Goal: Task Accomplishment & Management: Manage account settings

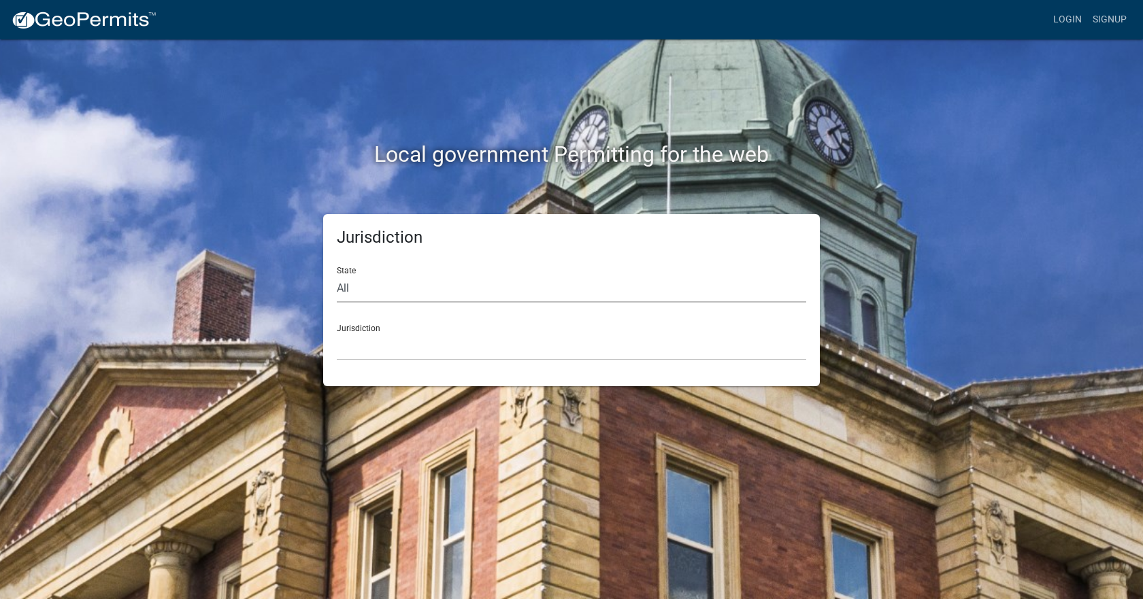
click at [346, 293] on select "All [US_STATE] [US_STATE] [US_STATE] [US_STATE] [US_STATE] [US_STATE] [US_STATE…" at bounding box center [571, 289] width 469 height 28
select select "[US_STATE]"
click at [337, 275] on select "All [US_STATE] [US_STATE] [US_STATE] [US_STATE] [US_STATE] [US_STATE] [US_STATE…" at bounding box center [571, 289] width 469 height 28
click at [359, 350] on select "[GEOGRAPHIC_DATA], [US_STATE] [GEOGRAPHIC_DATA], [US_STATE] [GEOGRAPHIC_DATA], …" at bounding box center [571, 347] width 469 height 28
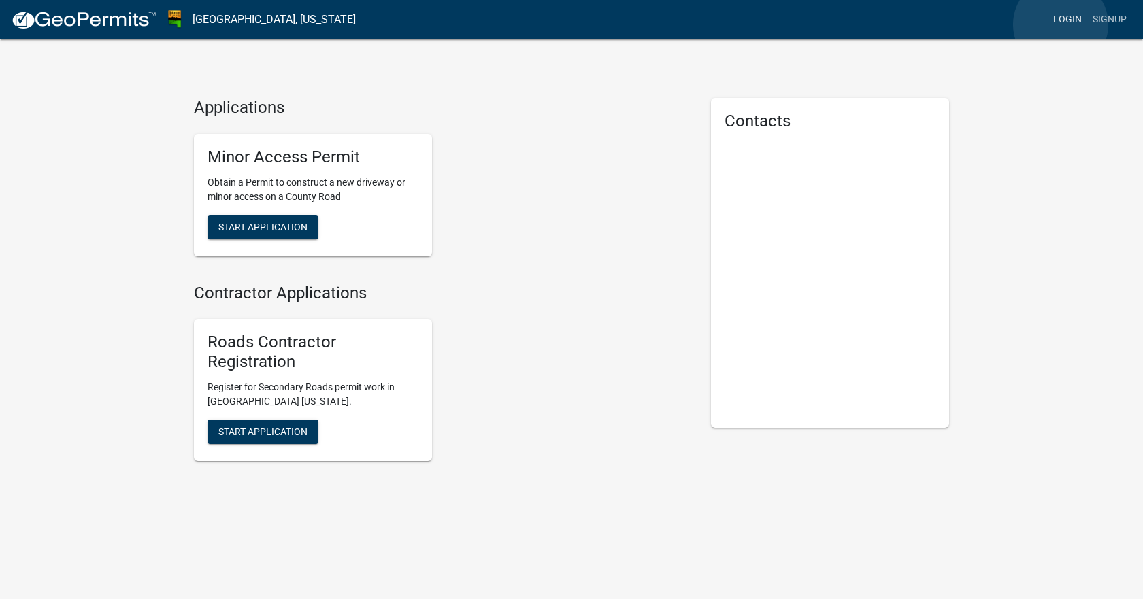
click at [1061, 24] on link "Login" at bounding box center [1067, 20] width 39 height 26
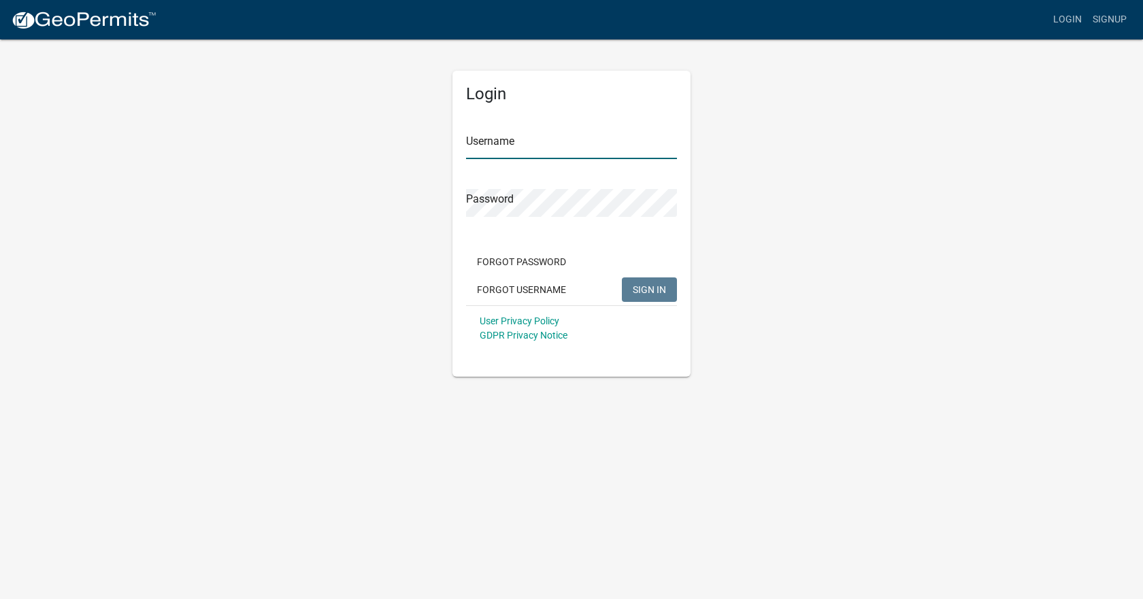
type input "[PERSON_NAME]"
click at [642, 288] on span "SIGN IN" at bounding box center [649, 289] width 33 height 11
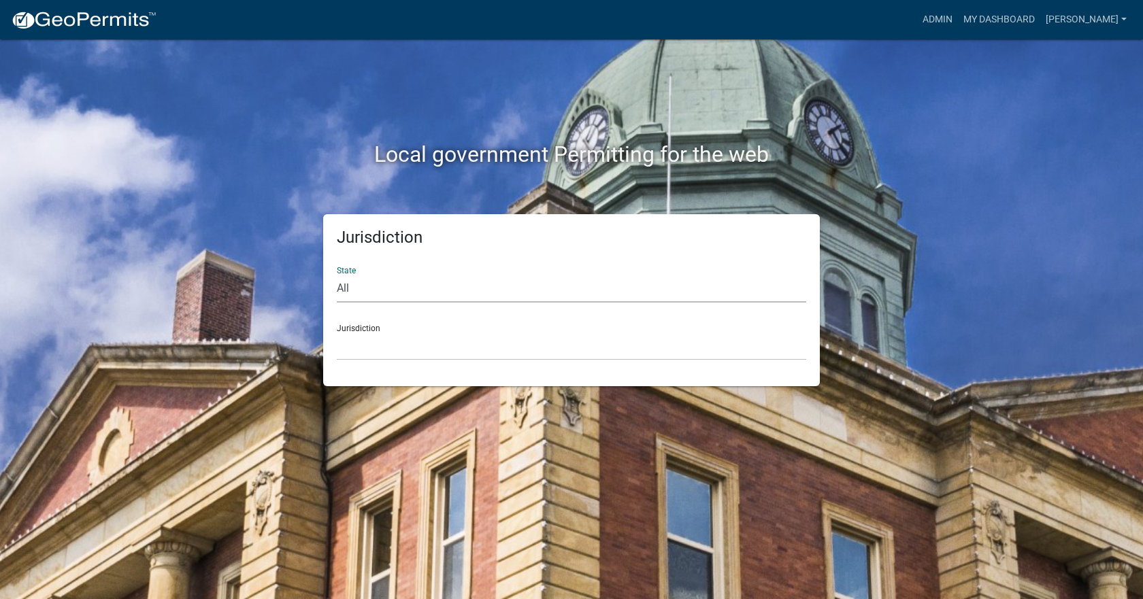
click at [398, 295] on select "All [US_STATE] [US_STATE] [US_STATE] [US_STATE] [US_STATE] [US_STATE] [US_STATE…" at bounding box center [571, 289] width 469 height 28
select select "[US_STATE]"
click at [337, 275] on select "All [US_STATE] [US_STATE] [US_STATE] [US_STATE] [US_STATE] [US_STATE] [US_STATE…" at bounding box center [571, 289] width 469 height 28
click at [360, 346] on select "[GEOGRAPHIC_DATA], [US_STATE] [GEOGRAPHIC_DATA], [US_STATE] [GEOGRAPHIC_DATA], …" at bounding box center [571, 347] width 469 height 28
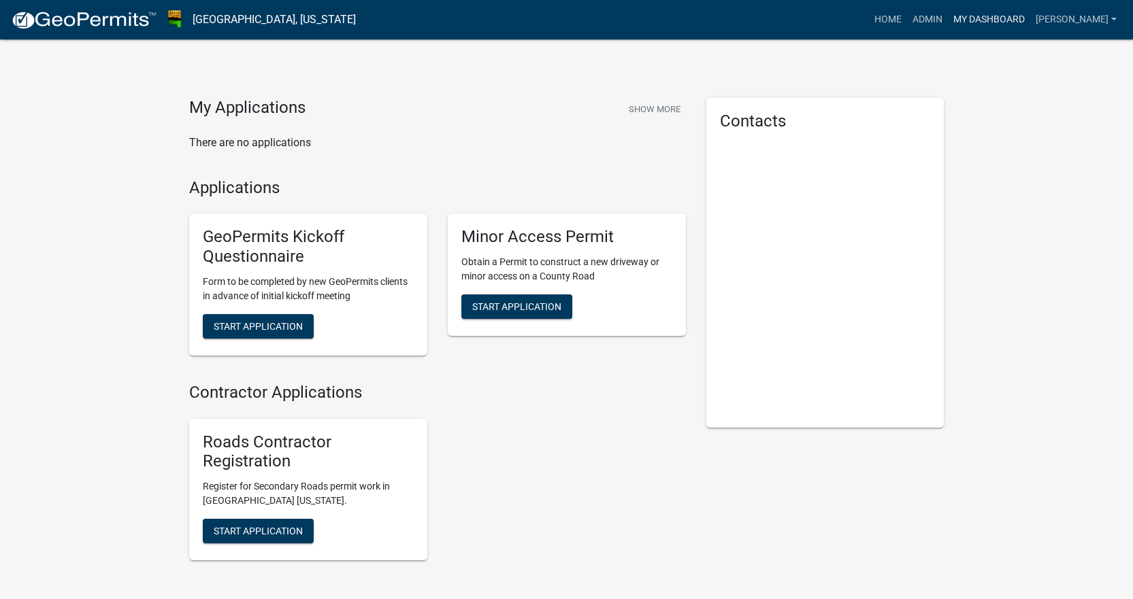
click at [1030, 20] on link "My Dashboard" at bounding box center [989, 20] width 82 height 26
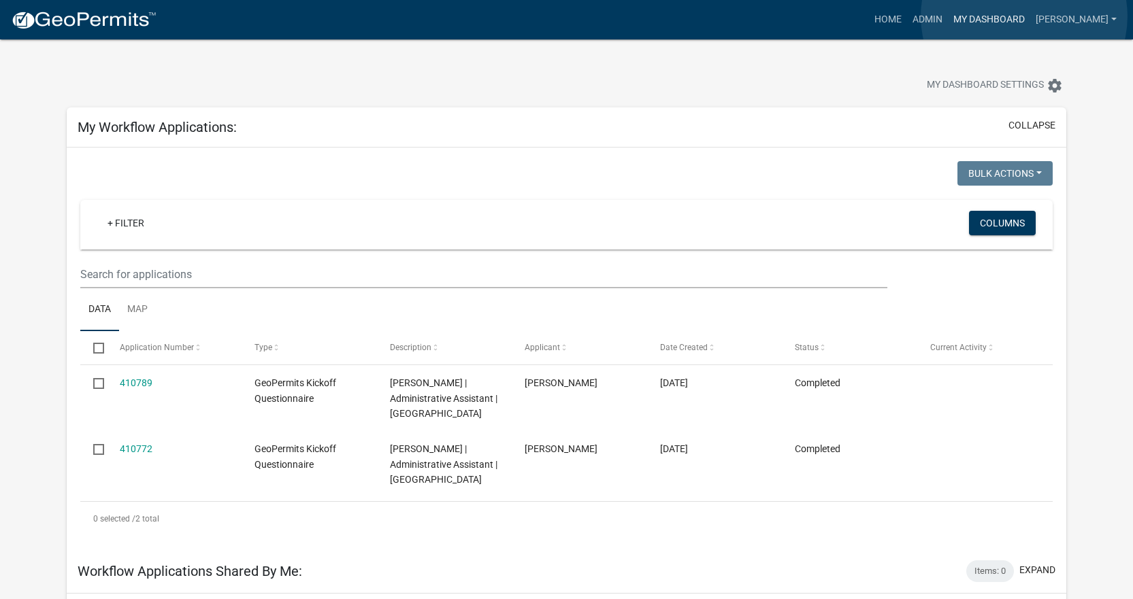
click at [1024, 16] on link "My Dashboard" at bounding box center [989, 20] width 82 height 26
click at [948, 17] on link "Admin" at bounding box center [927, 20] width 41 height 26
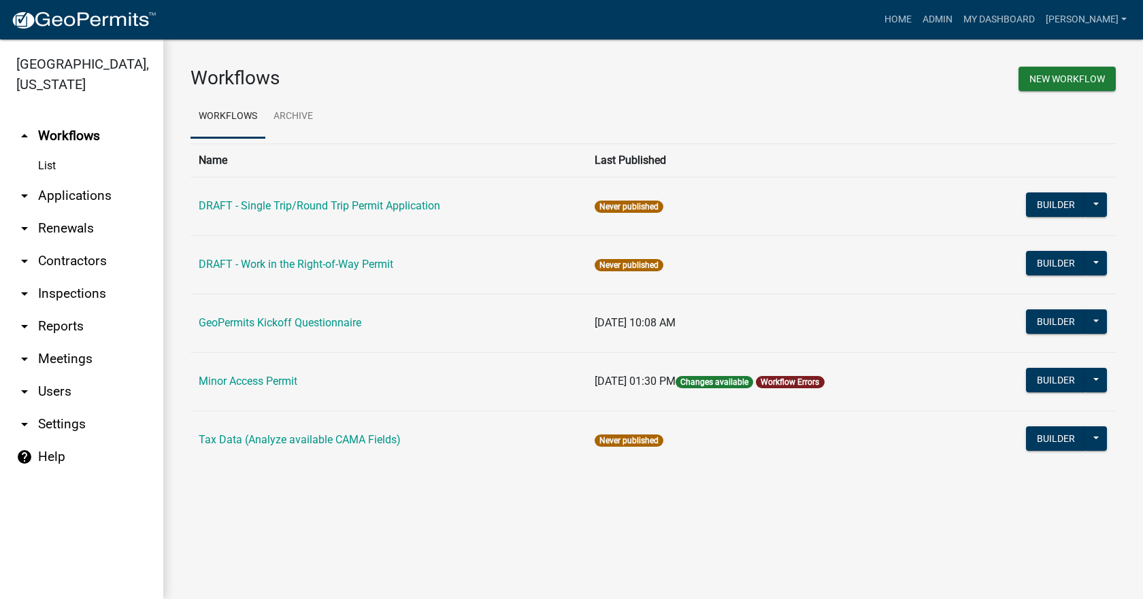
click at [799, 380] on link "Workflow Errors" at bounding box center [790, 383] width 59 height 10
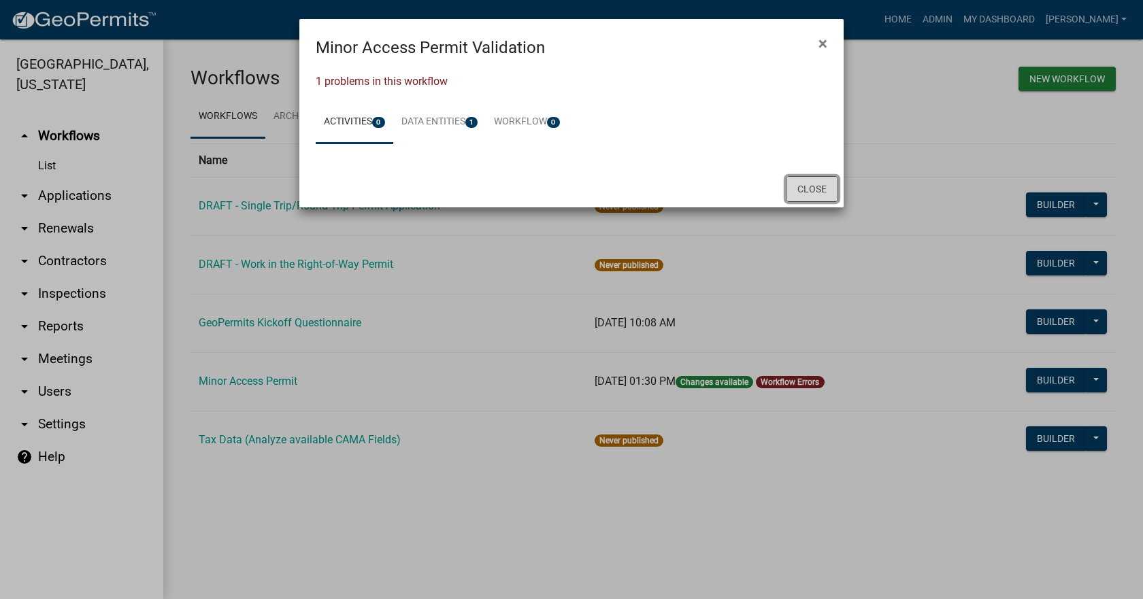
click at [812, 186] on button "Close" at bounding box center [812, 189] width 52 height 26
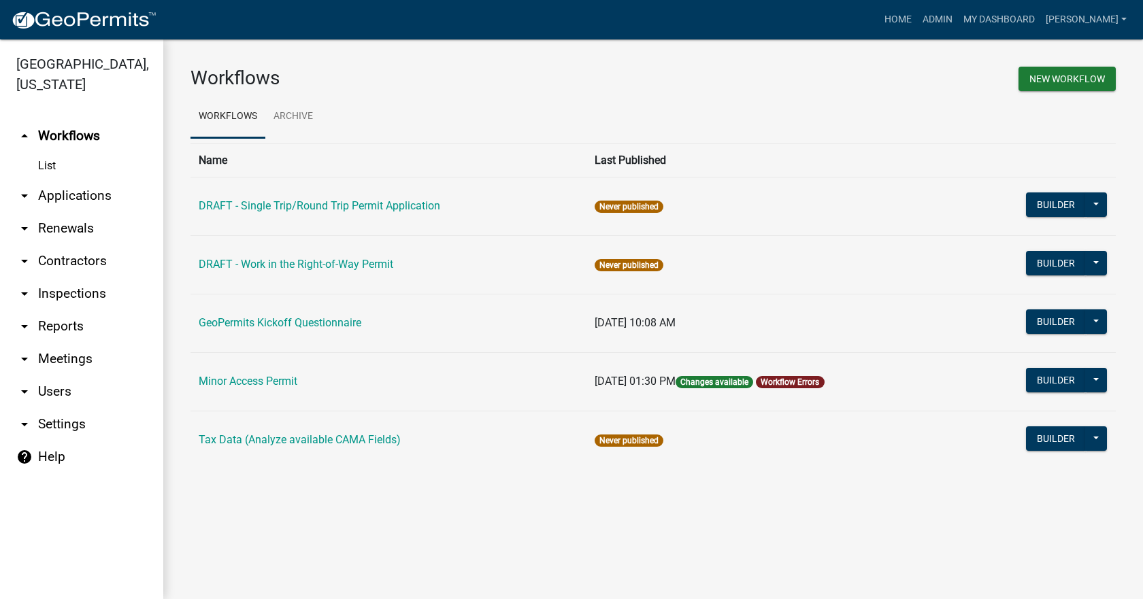
click at [738, 386] on span "Changes available" at bounding box center [714, 382] width 78 height 12
click at [27, 188] on icon "arrow_drop_down" at bounding box center [24, 196] width 16 height 16
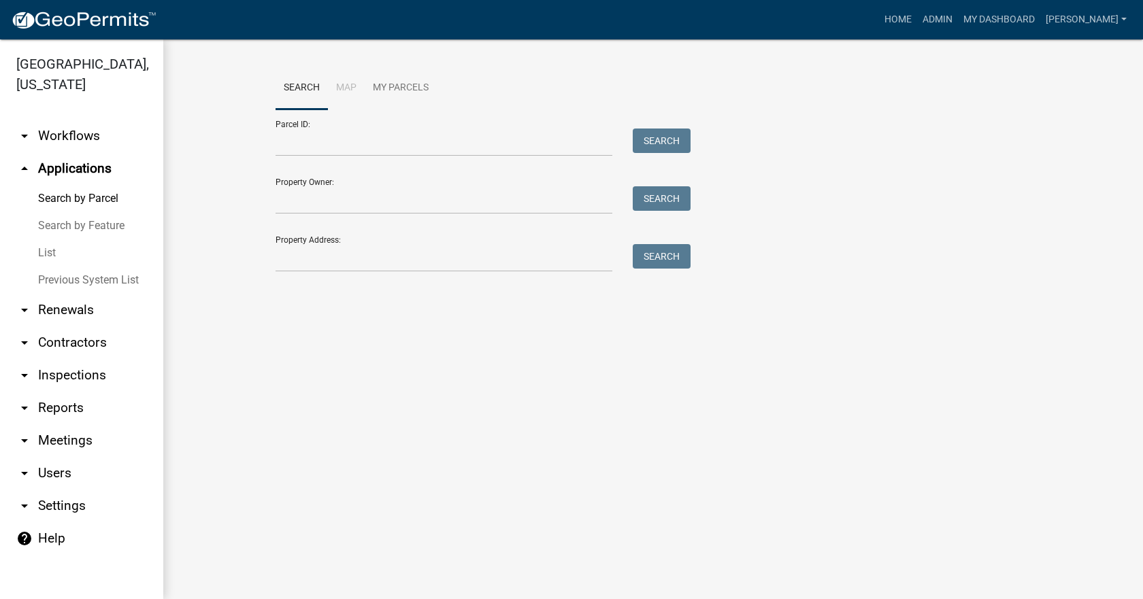
click at [31, 128] on icon "arrow_drop_down" at bounding box center [24, 136] width 16 height 16
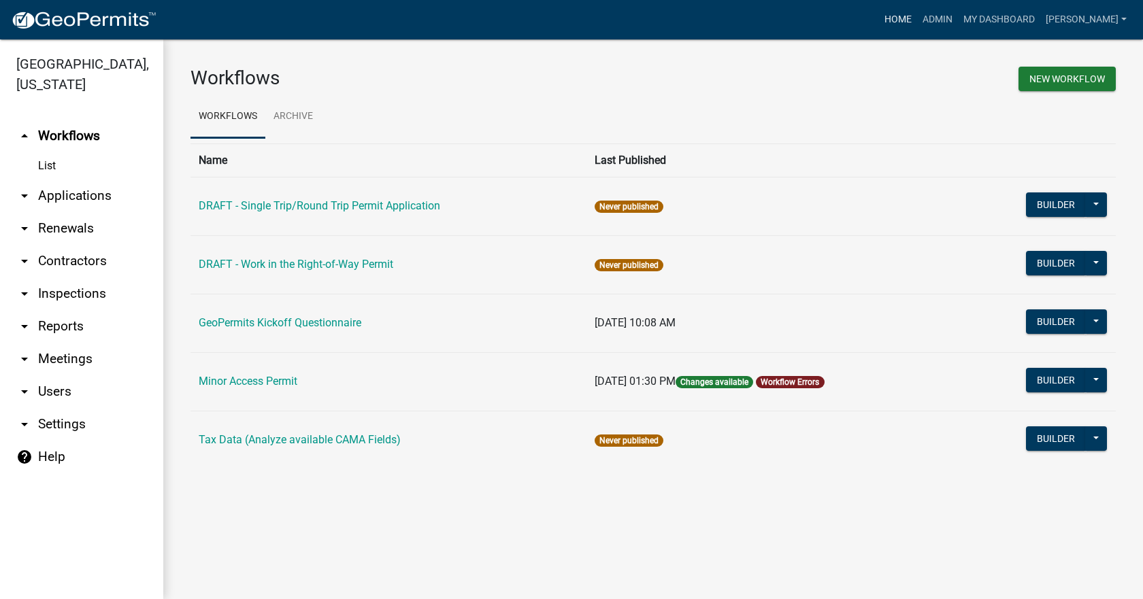
click at [917, 24] on link "Home" at bounding box center [898, 20] width 38 height 26
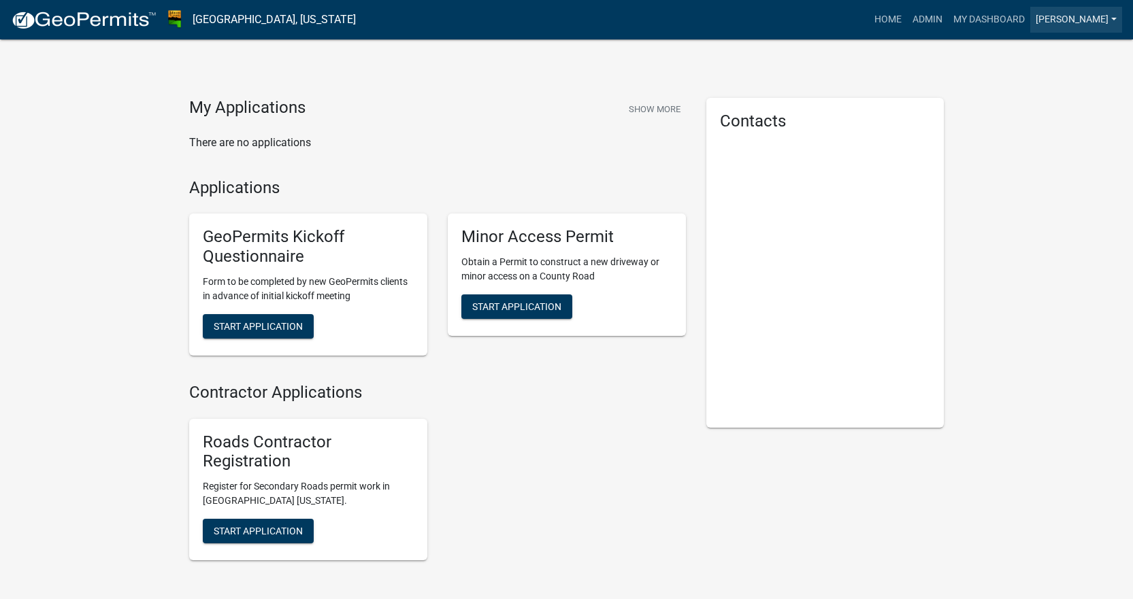
click at [1113, 18] on link "[PERSON_NAME]" at bounding box center [1076, 20] width 92 height 26
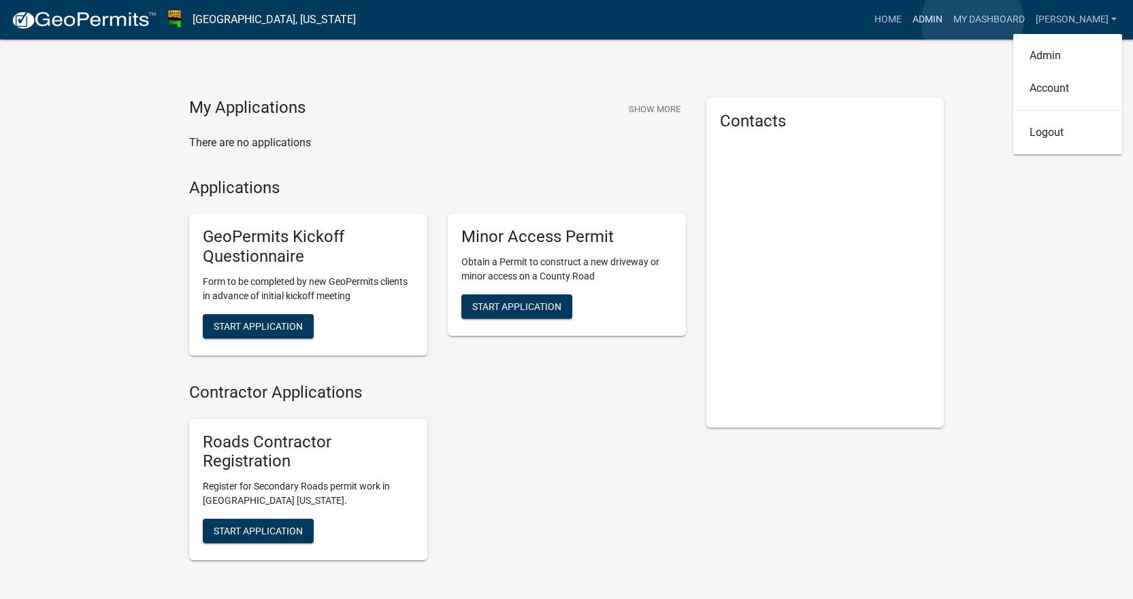
click at [948, 22] on link "Admin" at bounding box center [927, 20] width 41 height 26
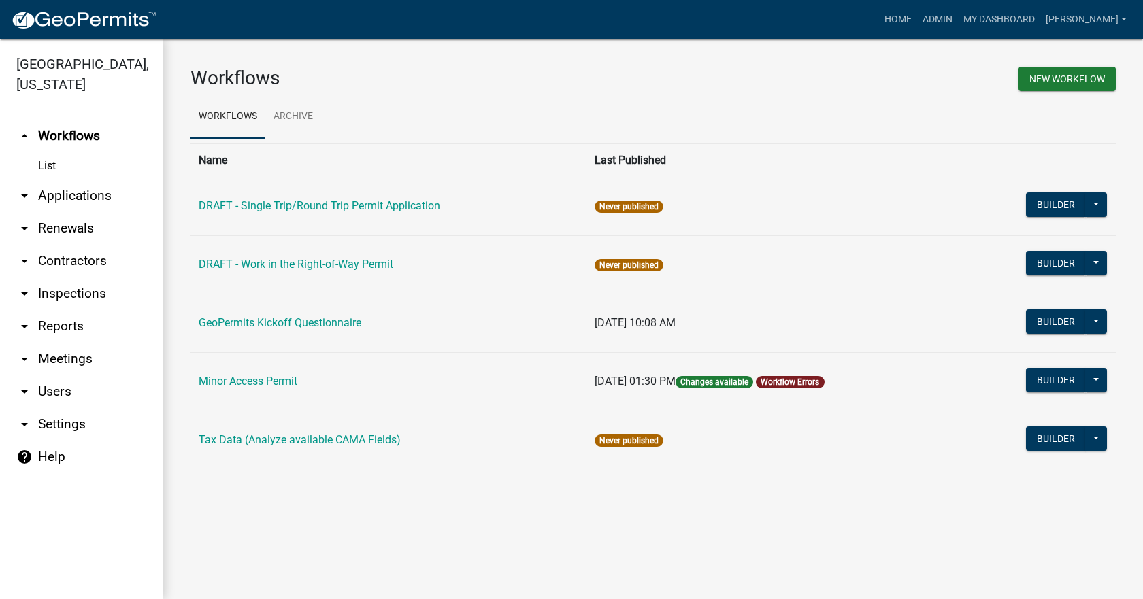
click at [47, 152] on link "List" at bounding box center [81, 165] width 163 height 27
click at [40, 152] on link "List" at bounding box center [81, 165] width 163 height 27
click at [44, 152] on link "List" at bounding box center [81, 165] width 163 height 27
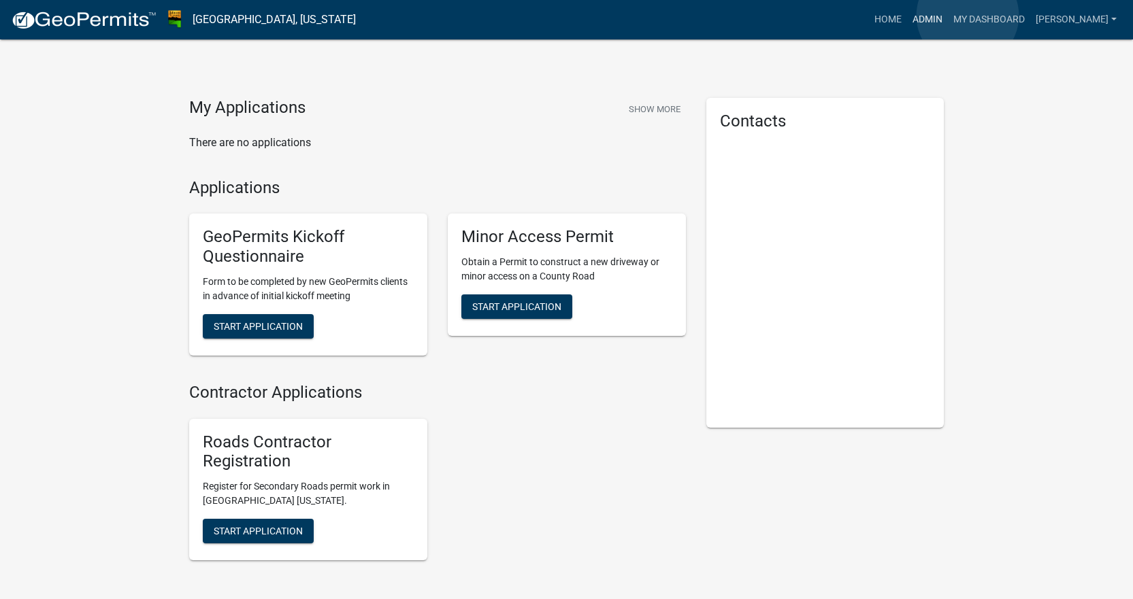
click at [948, 16] on link "Admin" at bounding box center [927, 20] width 41 height 26
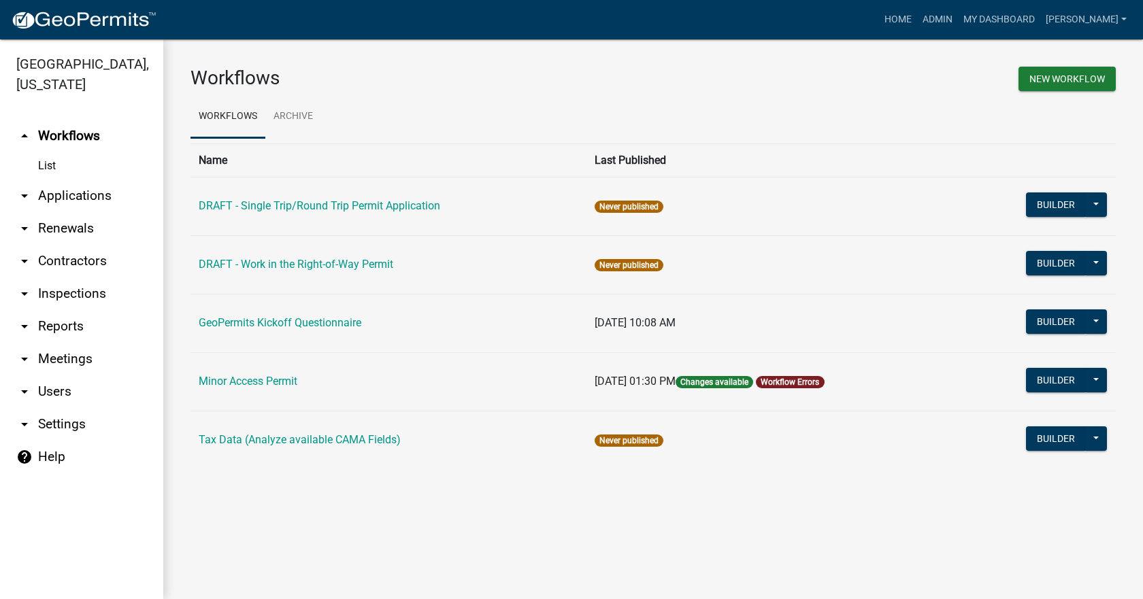
click at [48, 152] on link "List" at bounding box center [81, 165] width 163 height 27
